Goal: Task Accomplishment & Management: Use online tool/utility

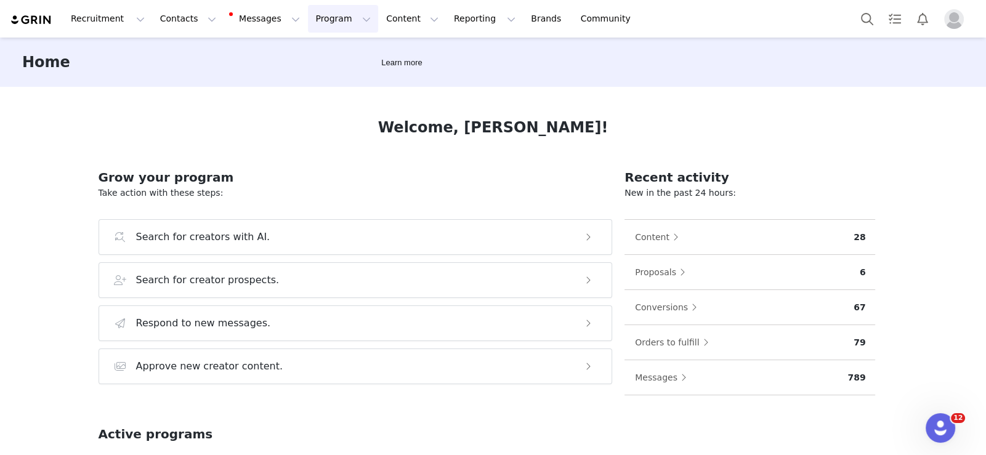
click at [308, 14] on button "Program Program" at bounding box center [343, 19] width 70 height 28
click at [305, 55] on p "Activations" at bounding box center [311, 54] width 47 height 13
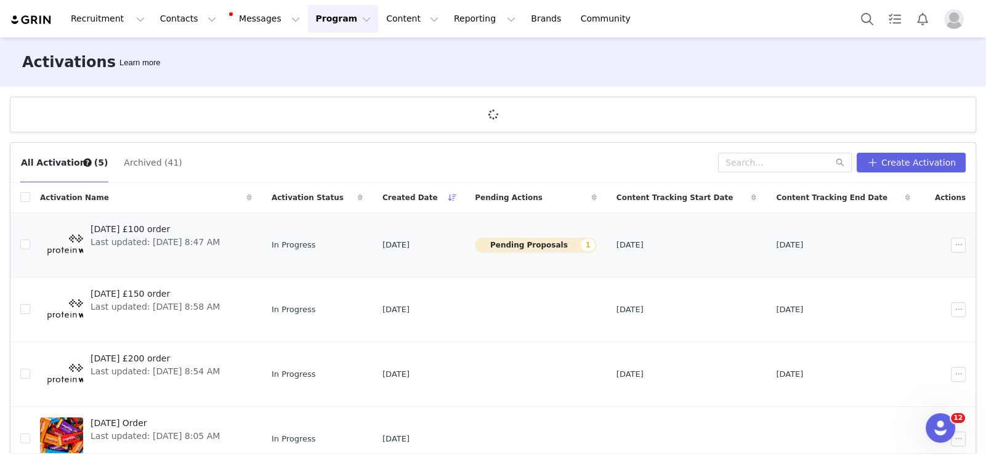
click at [149, 159] on span "[DATE] £100 order" at bounding box center [155, 229] width 129 height 13
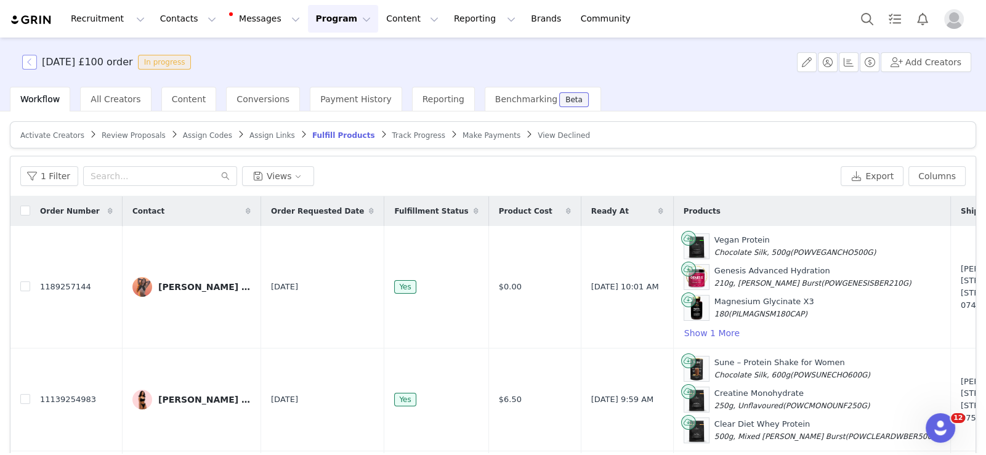
click at [31, 61] on button "button" at bounding box center [29, 62] width 15 height 15
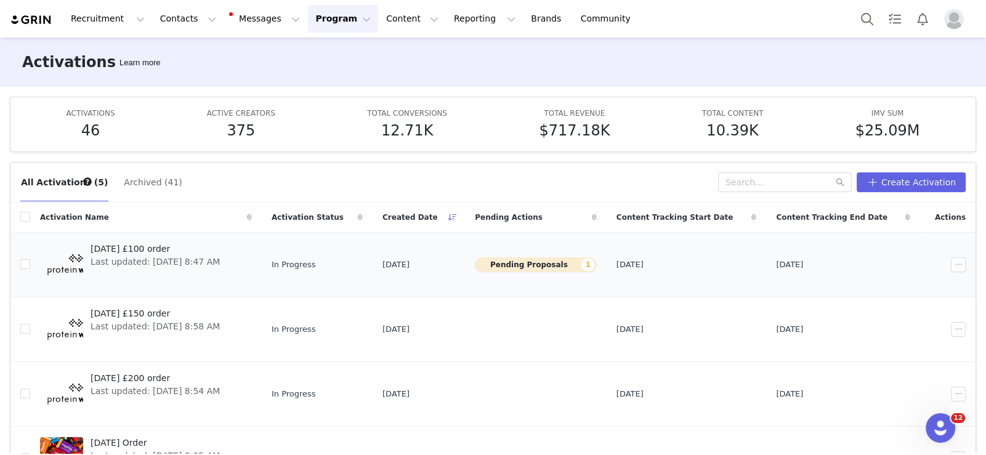
click at [158, 159] on span "[DATE] £100 order" at bounding box center [155, 249] width 129 height 13
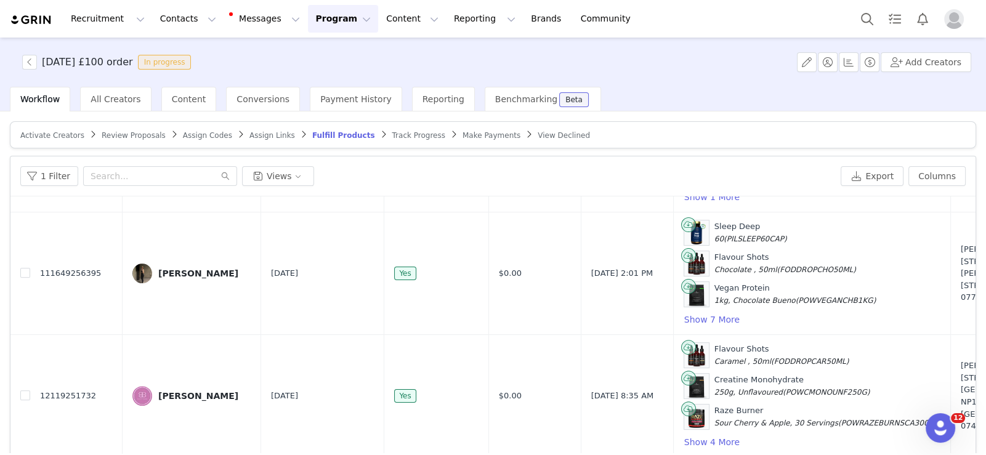
scroll to position [391, 0]
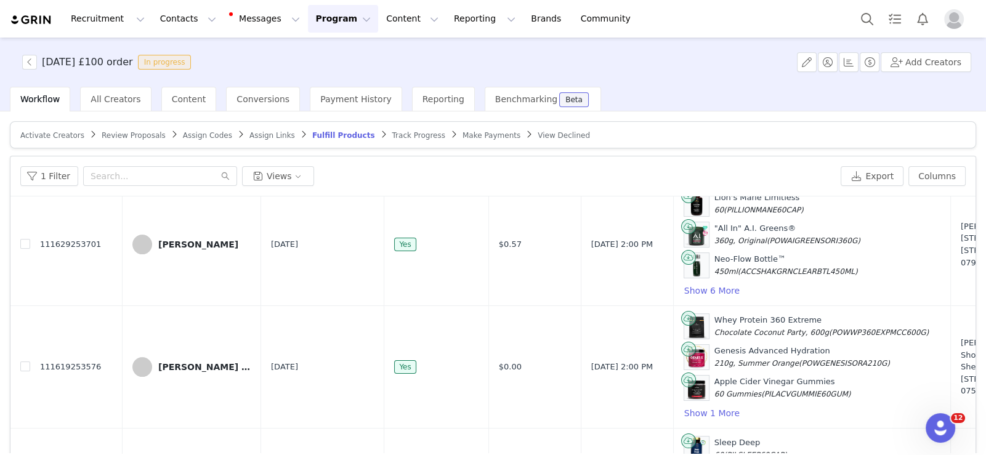
click at [124, 131] on span "Review Proposals" at bounding box center [134, 135] width 64 height 9
